Goal: Navigation & Orientation: Find specific page/section

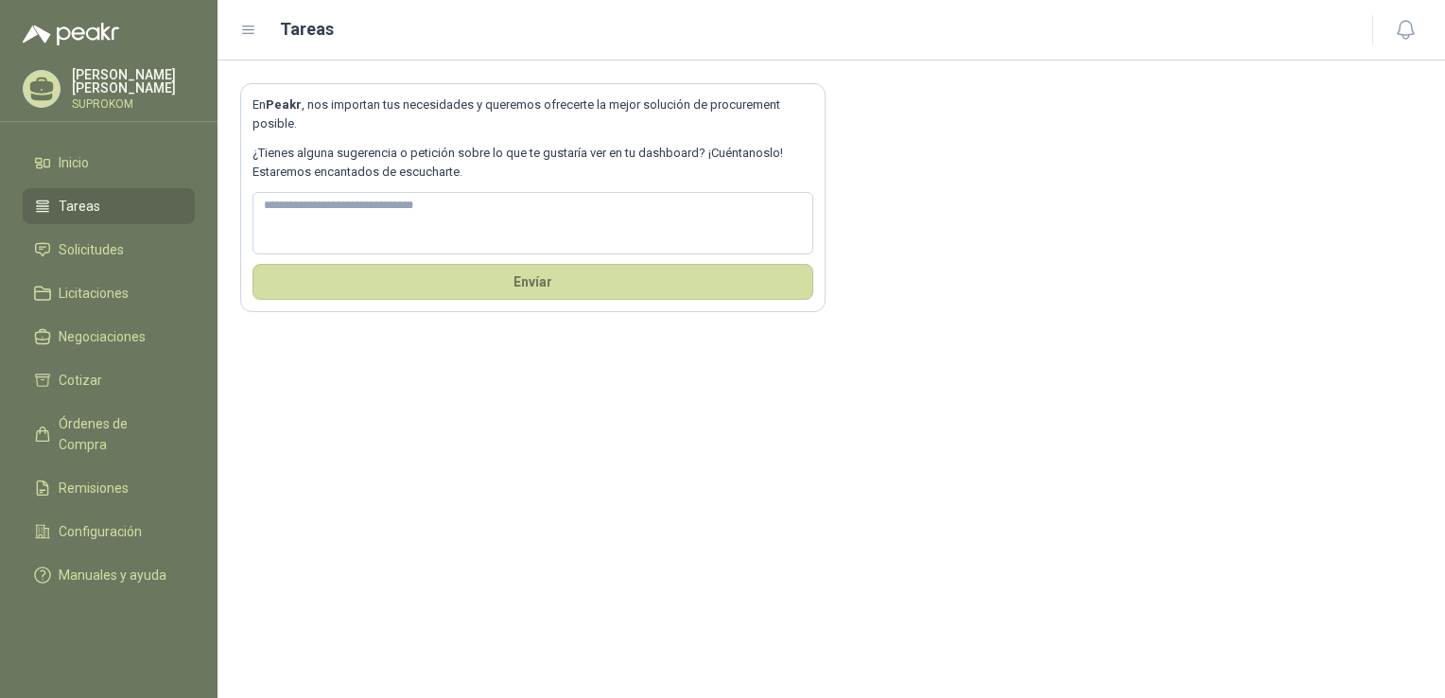
click at [132, 225] on ul "Inicio Tareas Solicitudes Licitaciones Negociaciones Cotizar Órdenes de Compra …" at bounding box center [109, 373] width 218 height 456
click at [97, 165] on li "Inicio" at bounding box center [108, 162] width 149 height 21
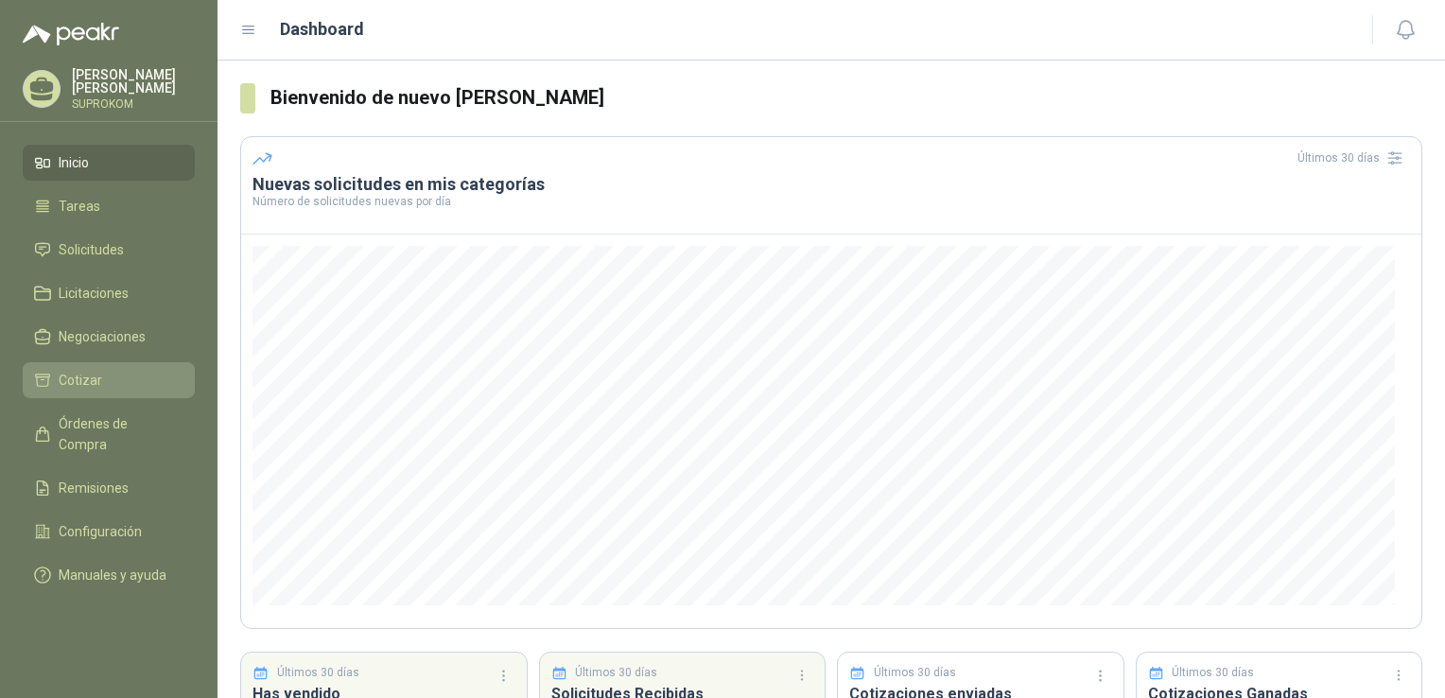
click at [115, 388] on li "Cotizar" at bounding box center [108, 380] width 149 height 21
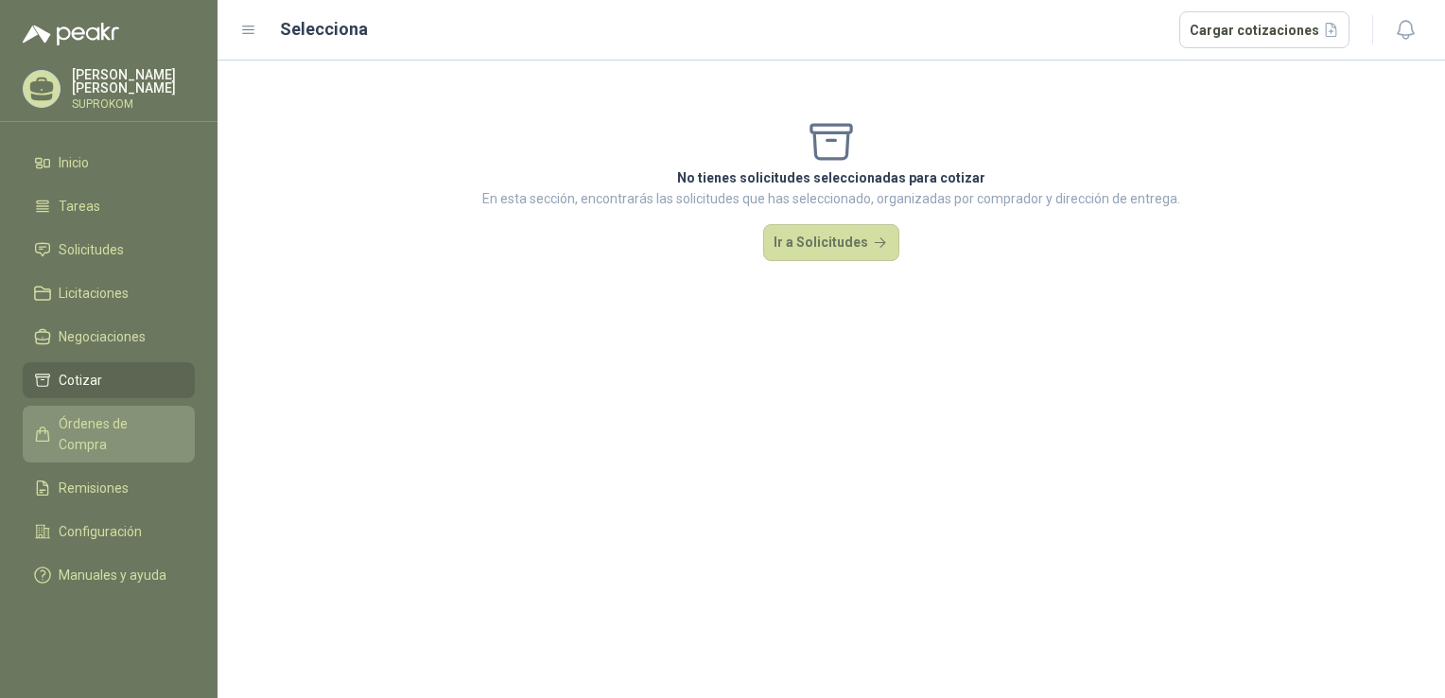
click at [76, 414] on span "Órdenes de Compra" at bounding box center [118, 434] width 118 height 42
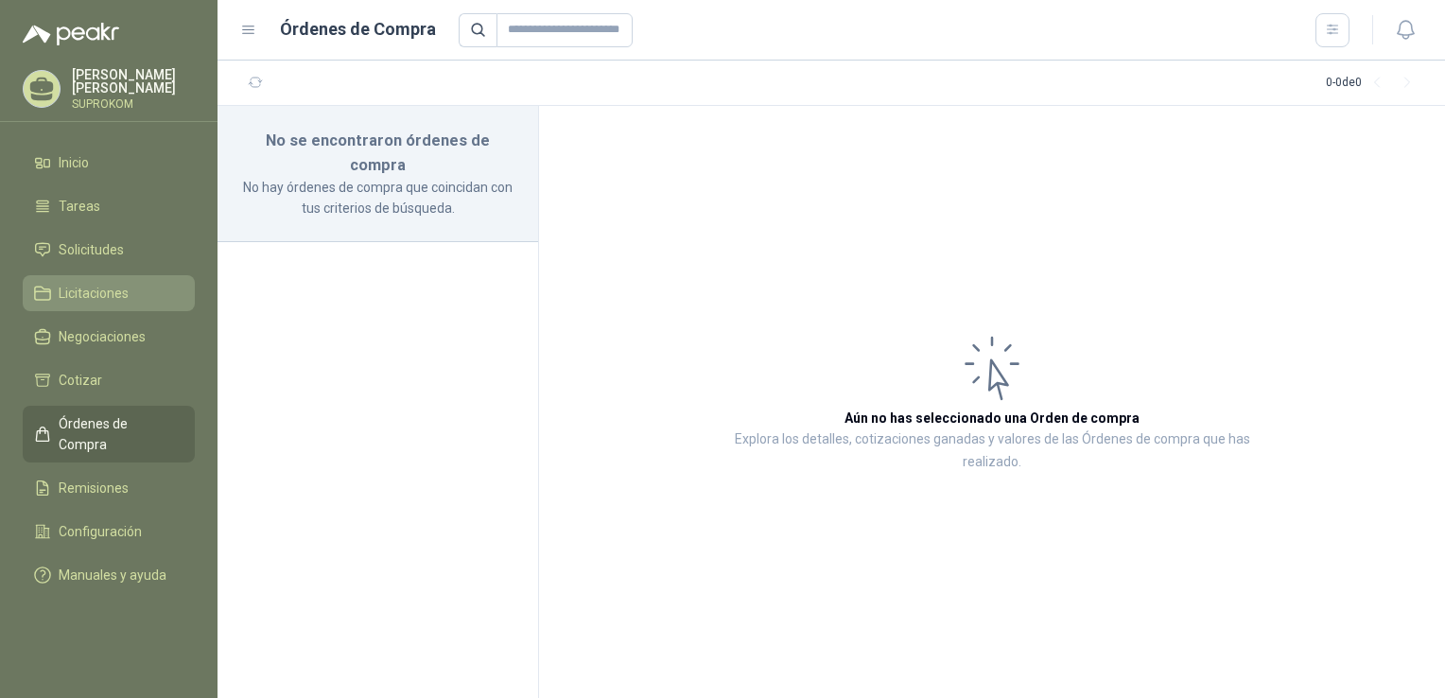
click at [66, 290] on span "Licitaciones" at bounding box center [94, 293] width 70 height 21
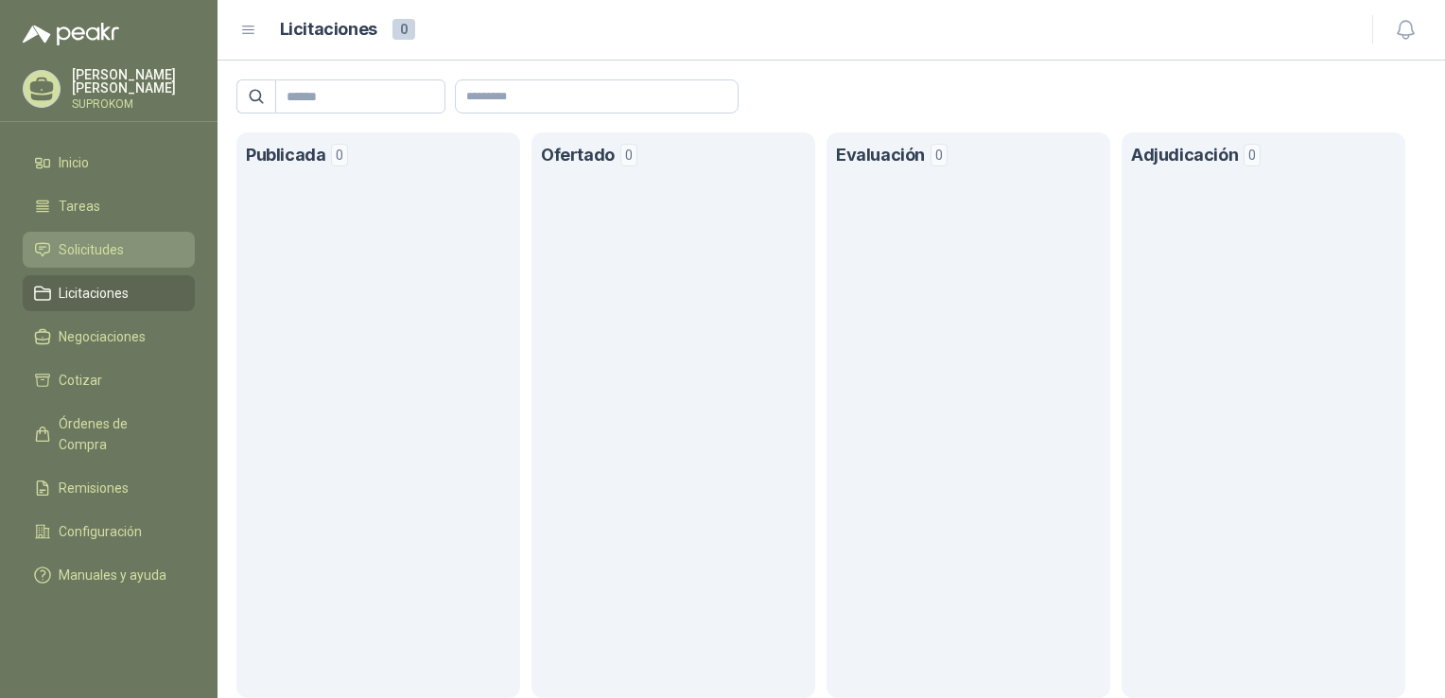
click at [107, 243] on span "Solicitudes" at bounding box center [91, 249] width 65 height 21
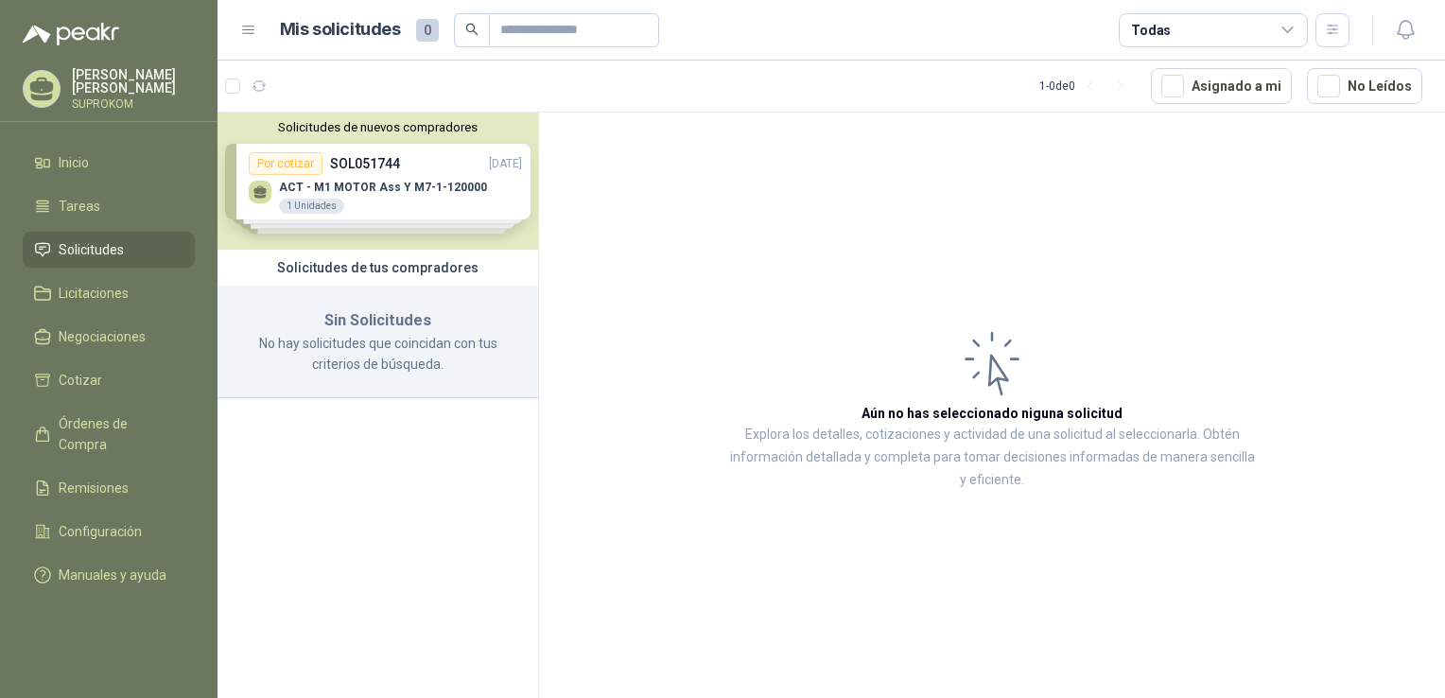
click at [390, 179] on div "Solicitudes de nuevos compradores Por cotizar SOL051744 [DATE] ACT - M1 MOTOR A…" at bounding box center [378, 181] width 321 height 137
